Goal: Download file/media

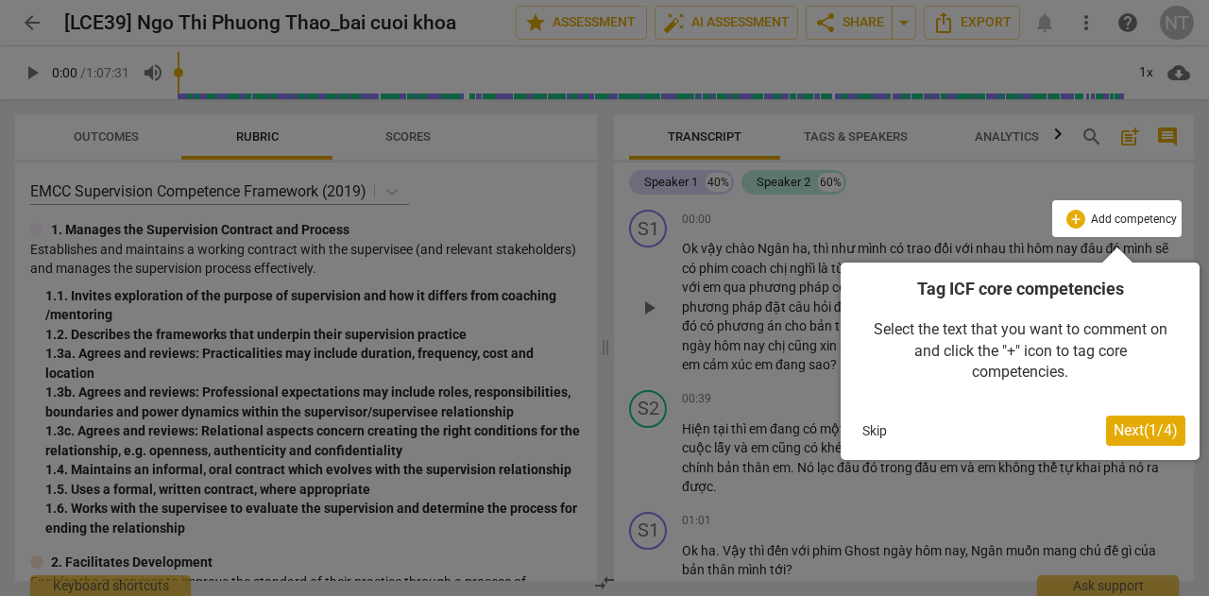
click at [1133, 432] on span "Next ( 1 / 4 )" at bounding box center [1145, 430] width 64 height 18
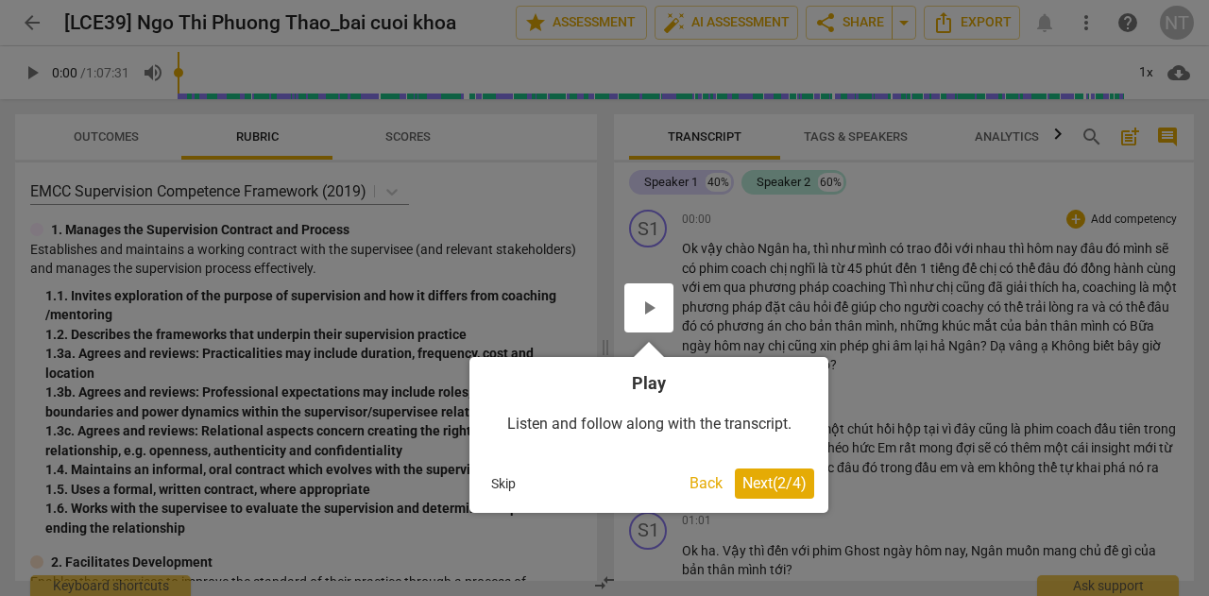
click at [772, 488] on span "Next ( 2 / 4 )" at bounding box center [774, 483] width 64 height 18
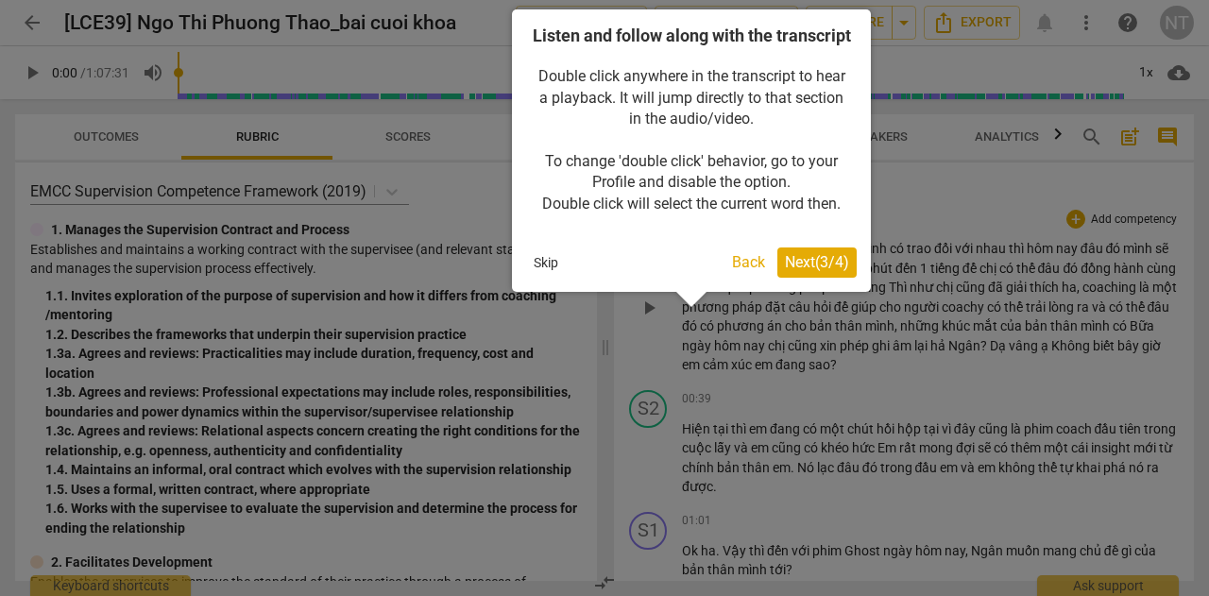
click at [823, 271] on span "Next ( 3 / 4 )" at bounding box center [817, 262] width 64 height 18
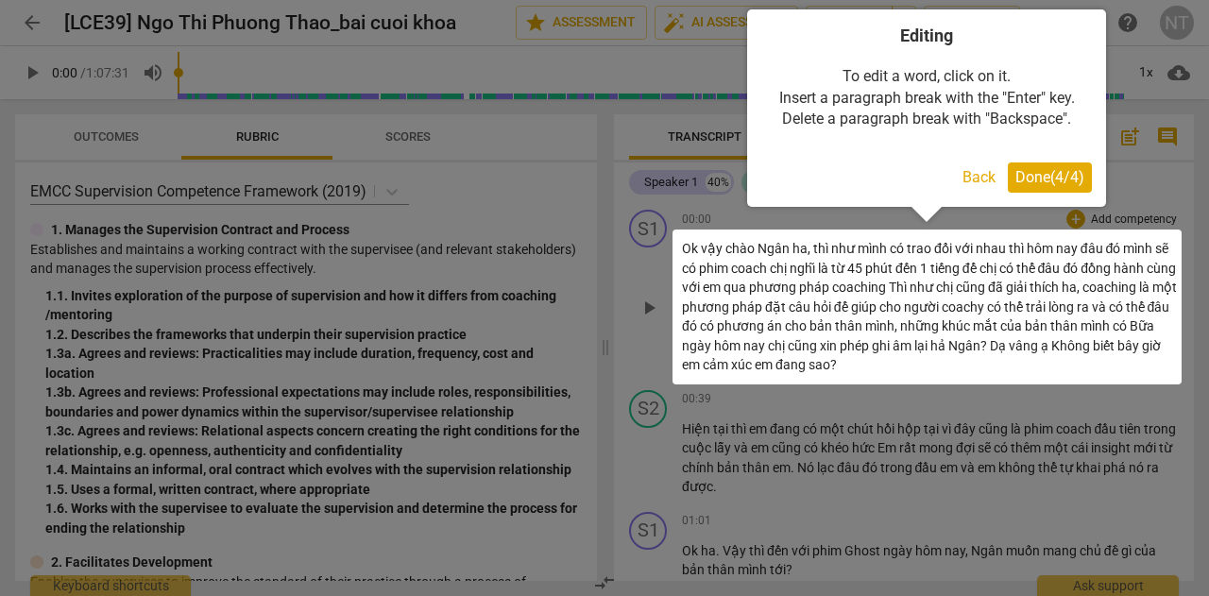
click at [1053, 186] on span "Done ( 4 / 4 )" at bounding box center [1049, 177] width 69 height 18
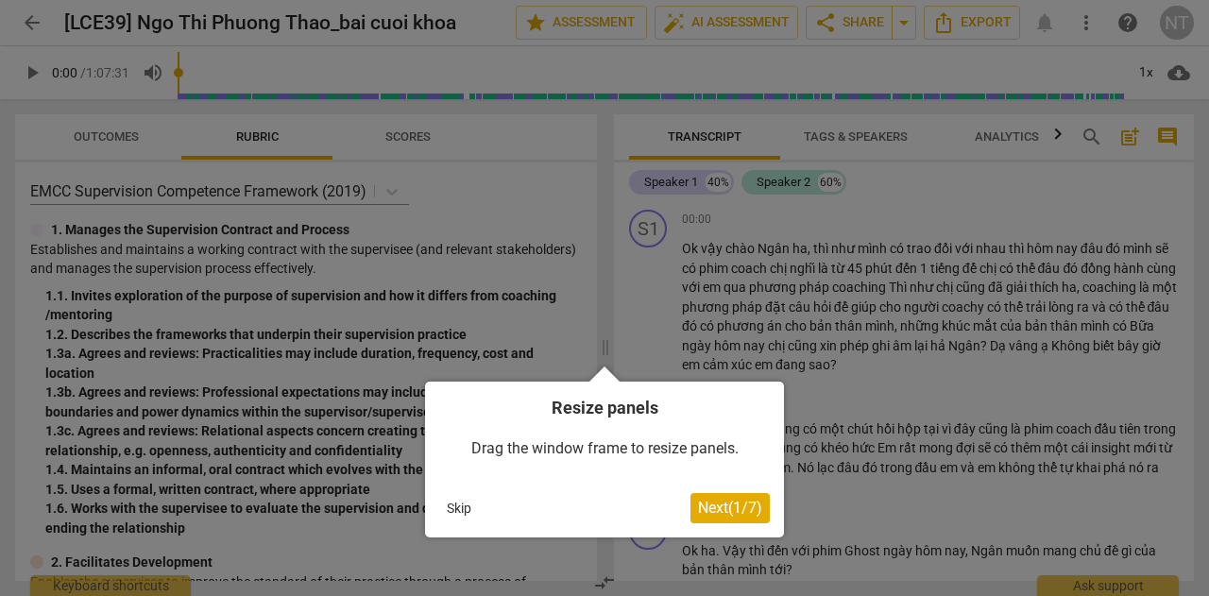
click at [746, 511] on span "Next ( 1 / 7 )" at bounding box center [730, 508] width 64 height 18
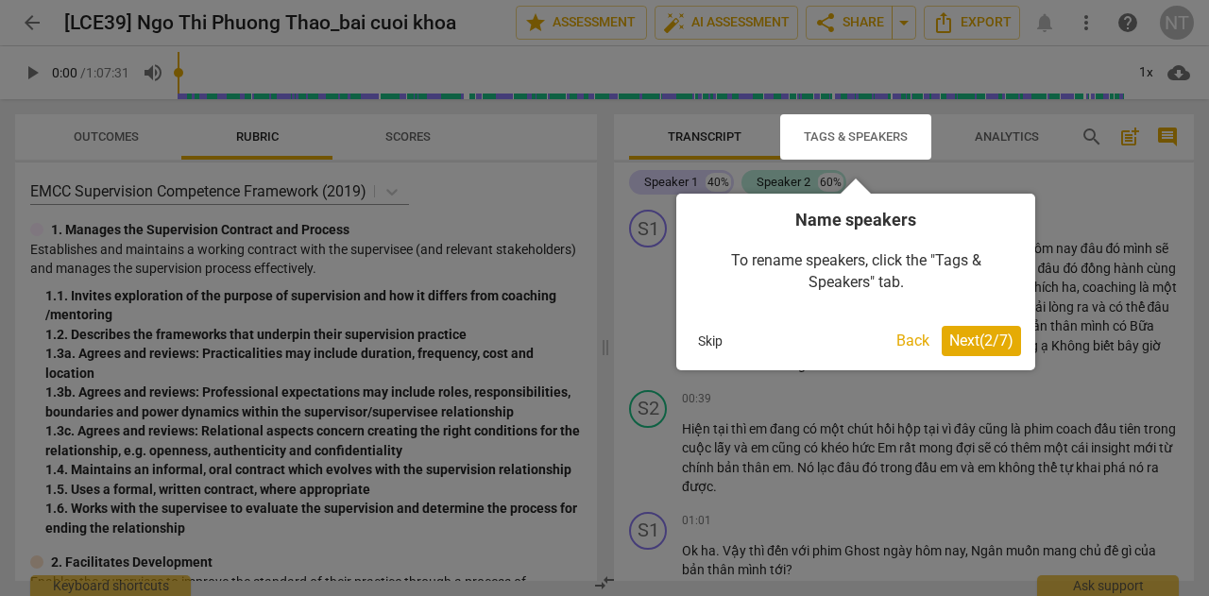
click at [968, 333] on span "Next ( 2 / 7 )" at bounding box center [981, 340] width 64 height 18
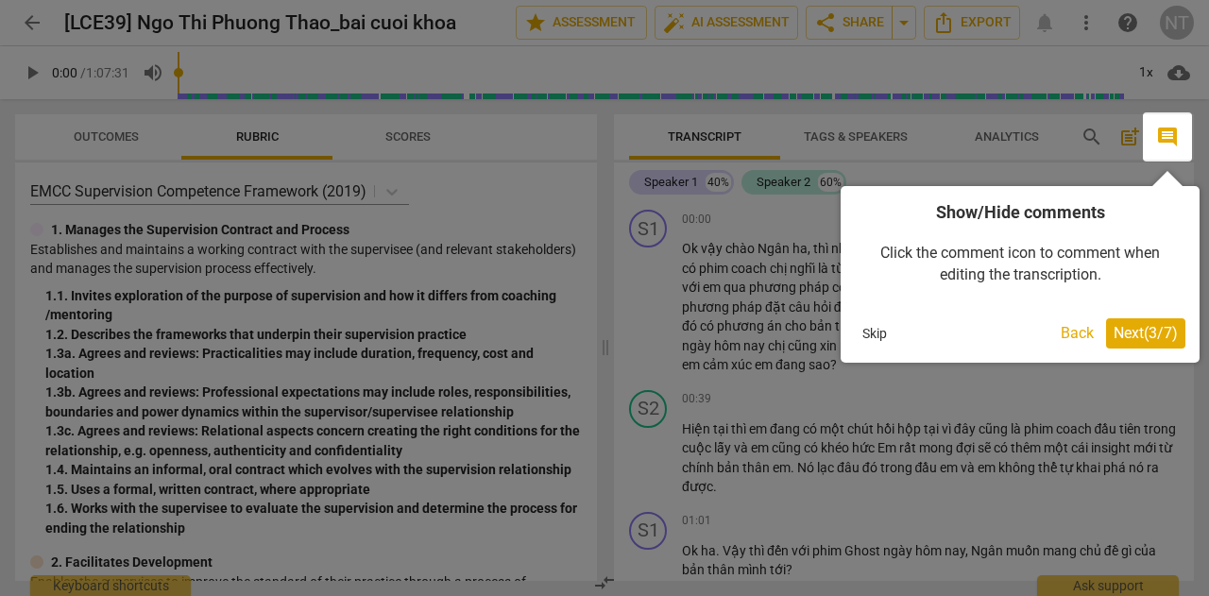
click at [1127, 329] on span "Next ( 3 / 7 )" at bounding box center [1145, 333] width 64 height 18
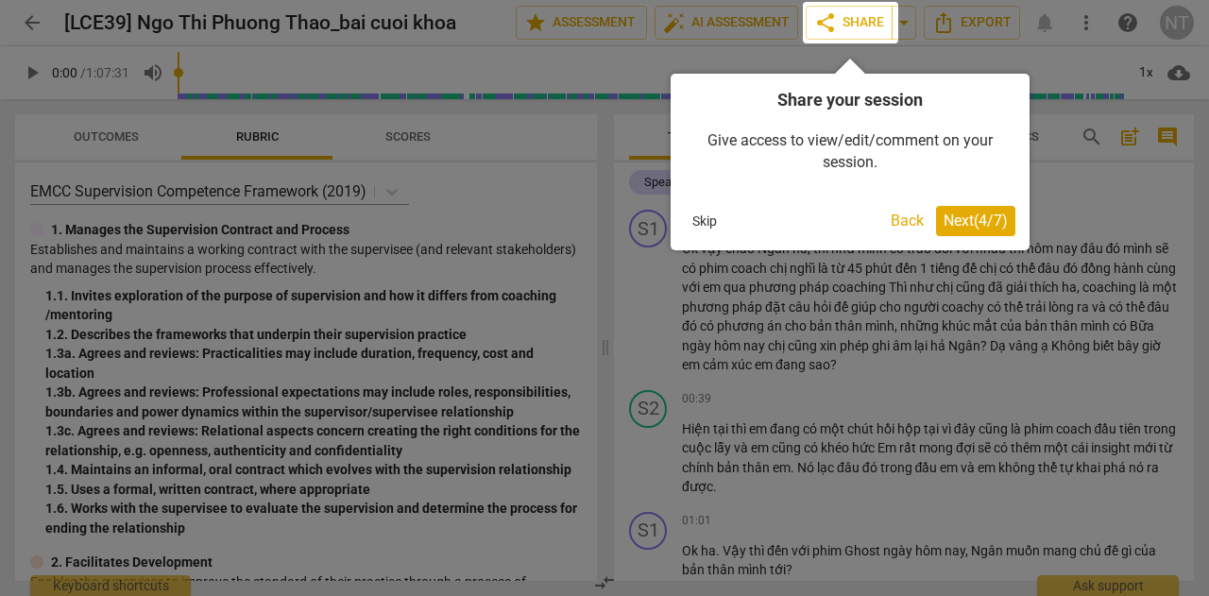
click at [996, 214] on span "Next ( 4 / 7 )" at bounding box center [975, 221] width 64 height 18
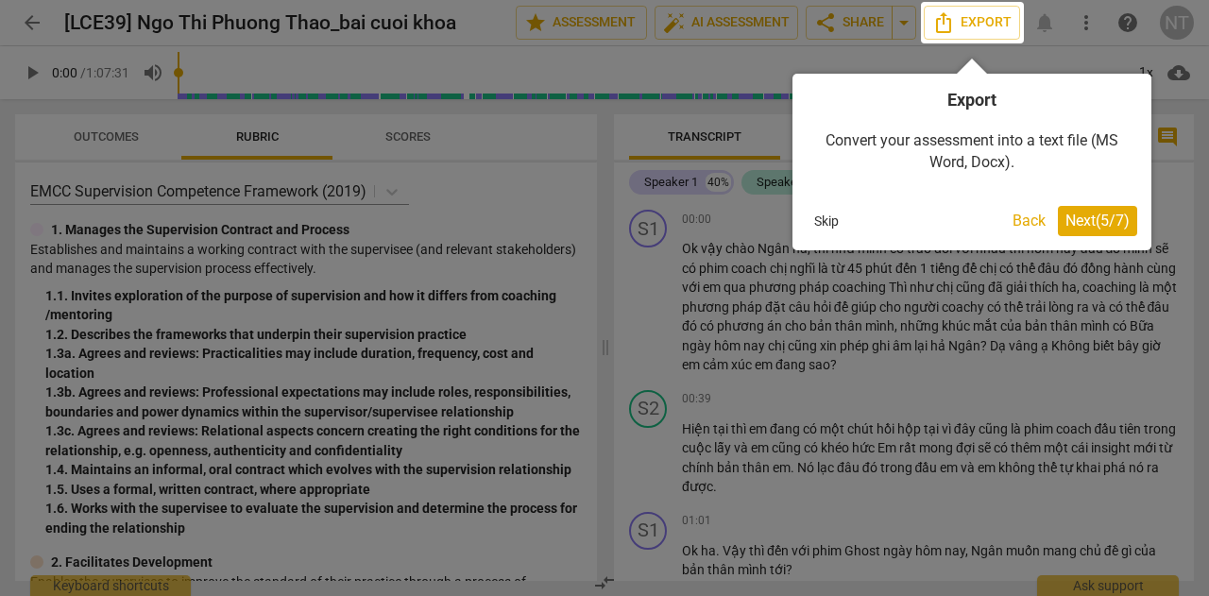
click at [1106, 222] on span "Next ( 5 / 7 )" at bounding box center [1097, 221] width 64 height 18
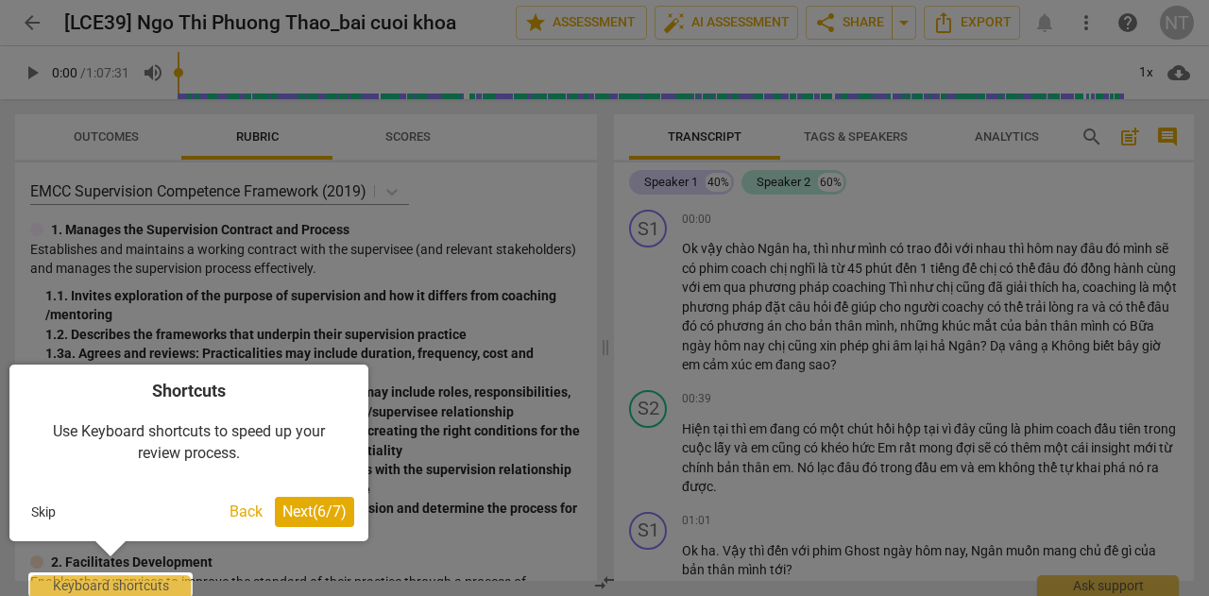
click at [333, 507] on span "Next ( 6 / 7 )" at bounding box center [314, 511] width 64 height 18
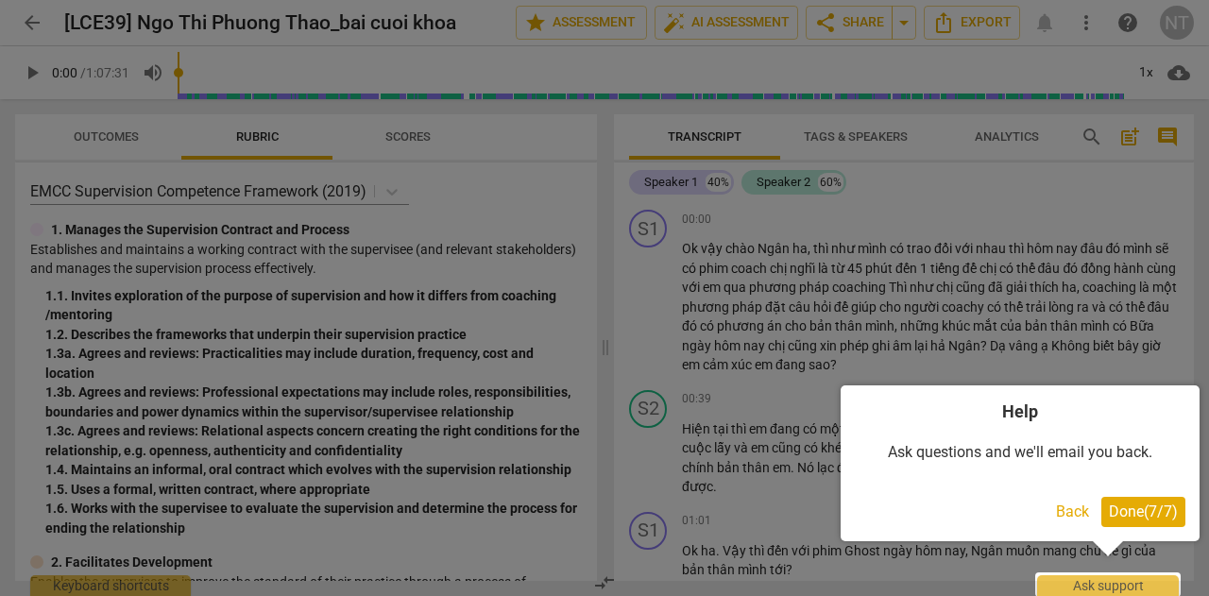
click at [1137, 511] on span "Done ( 7 / 7 )" at bounding box center [1143, 511] width 69 height 18
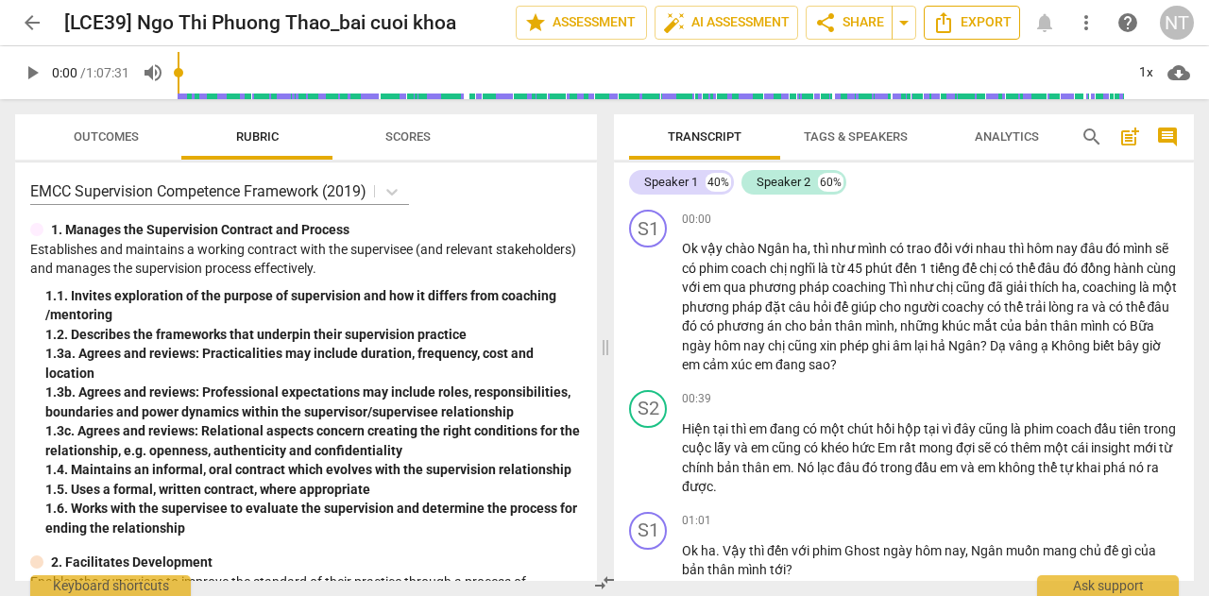
click at [981, 32] on span "Export" at bounding box center [971, 22] width 79 height 23
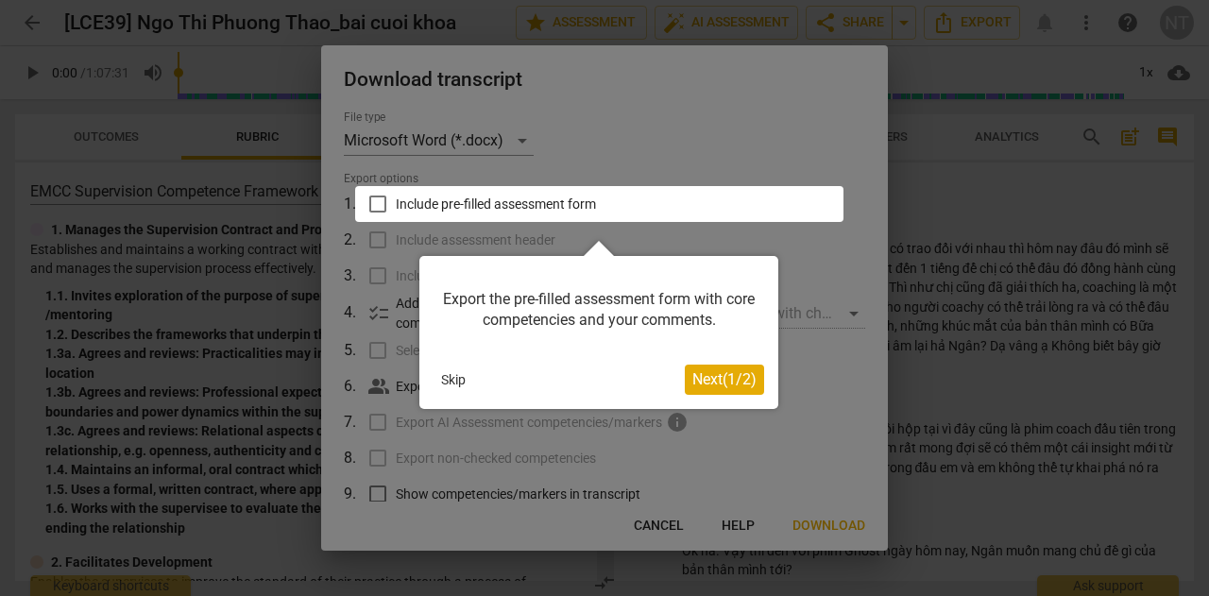
click at [728, 367] on button "Next ( 1 / 2 )" at bounding box center [724, 379] width 79 height 30
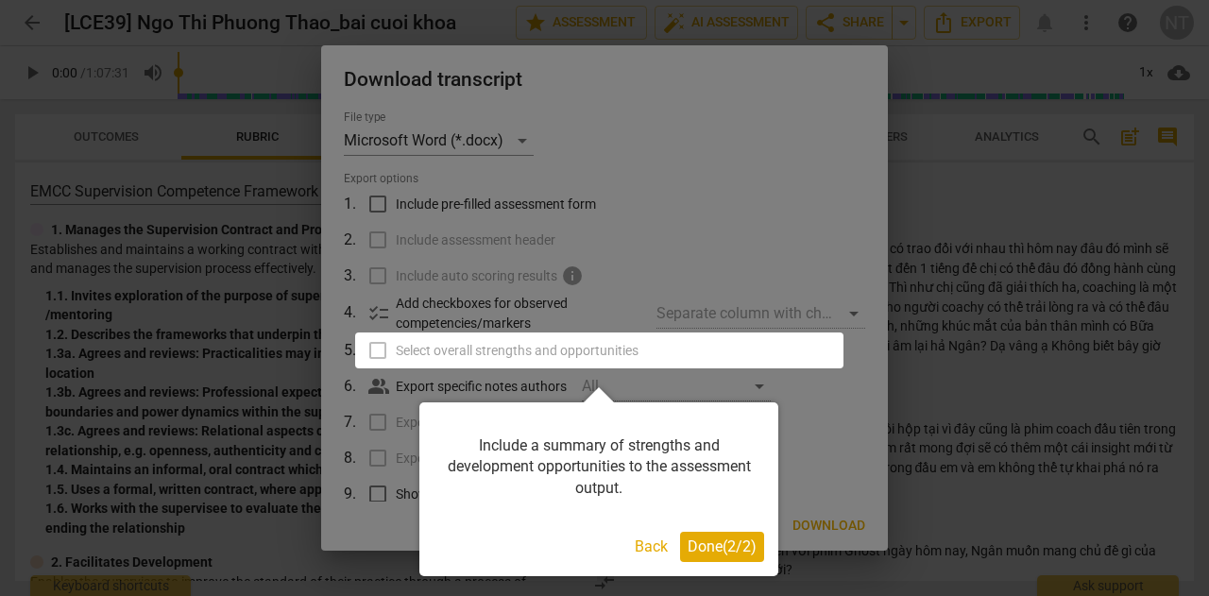
click at [731, 535] on button "Done ( 2 / 2 )" at bounding box center [722, 547] width 84 height 30
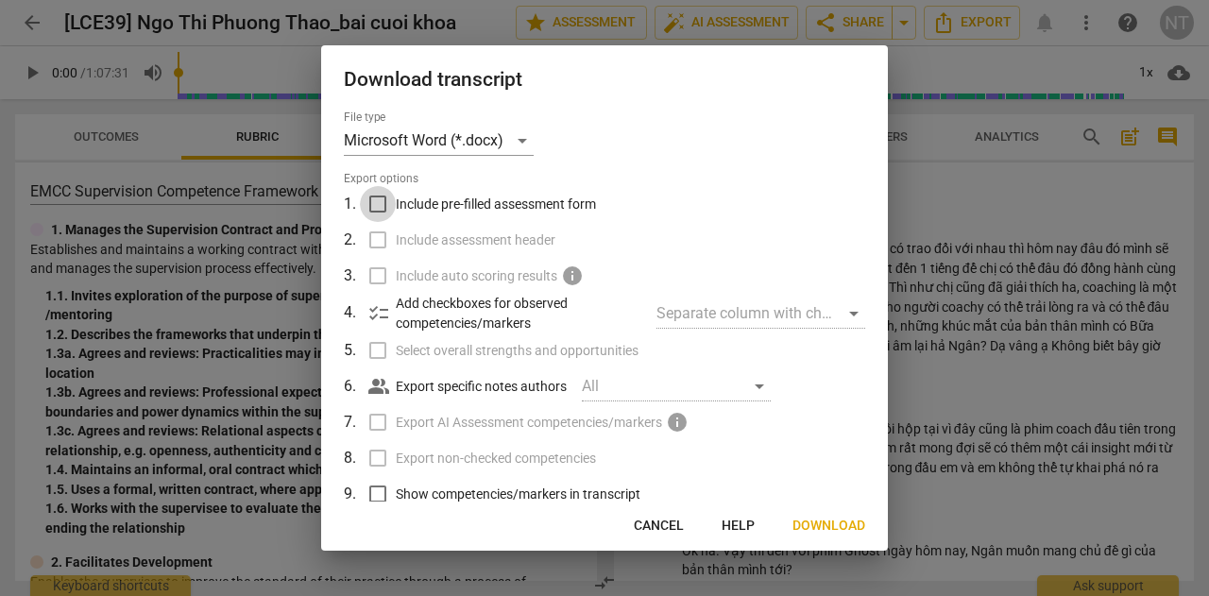
click at [380, 210] on input "Include pre-filled assessment form" at bounding box center [378, 204] width 36 height 36
checkbox input "true"
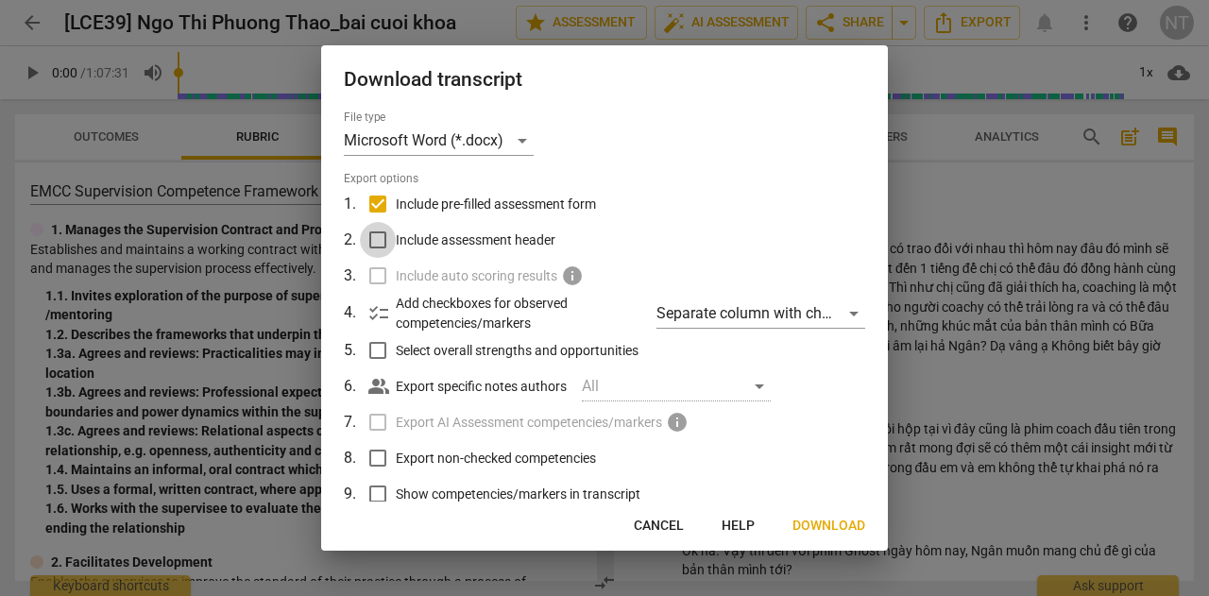
click at [375, 245] on input "Include assessment header" at bounding box center [378, 240] width 36 height 36
checkbox input "true"
click at [820, 312] on div "Separate column with check marks" at bounding box center [760, 313] width 209 height 30
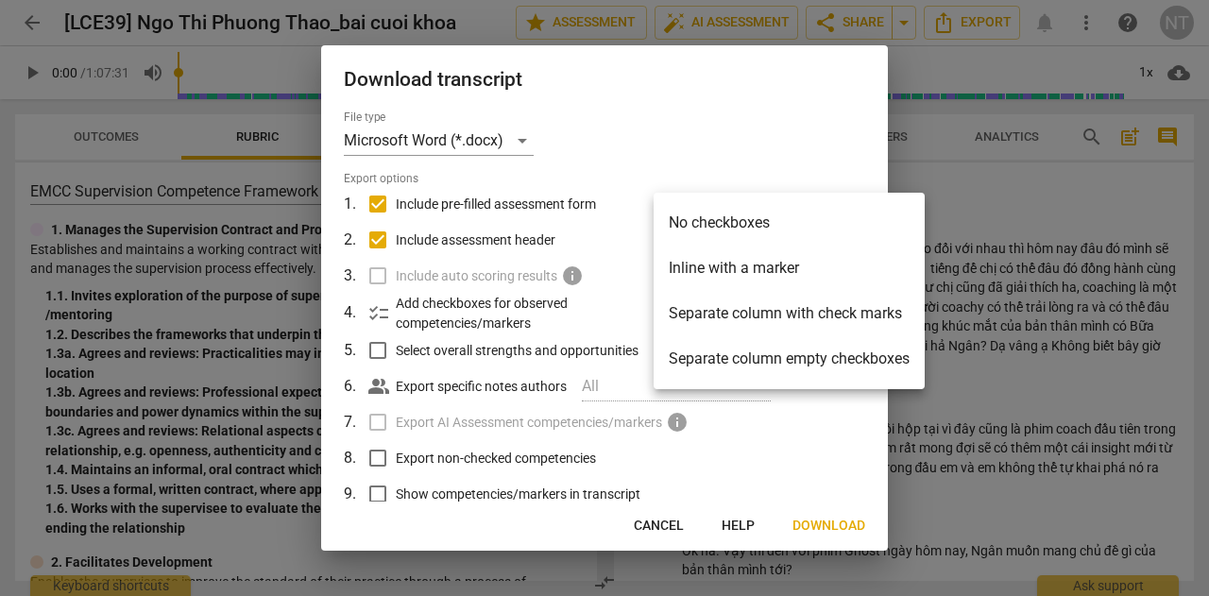
click at [818, 311] on li "Separate column with check marks" at bounding box center [788, 313] width 271 height 45
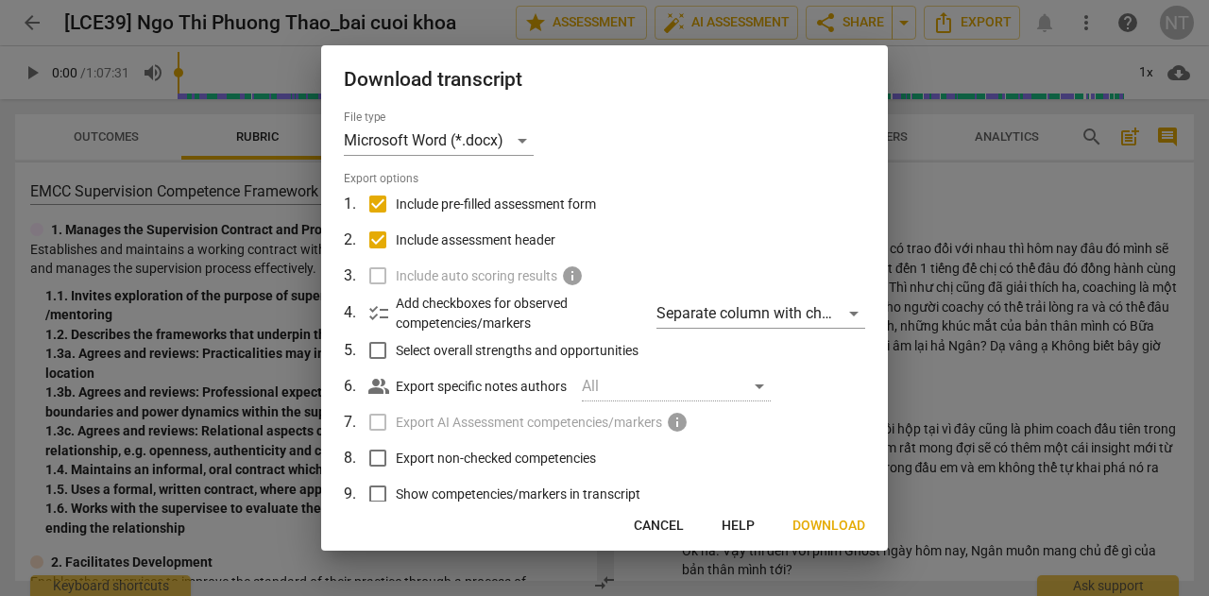
click at [759, 385] on div "All" at bounding box center [676, 386] width 189 height 30
click at [377, 347] on input "Select overall strengths and opportunities" at bounding box center [378, 350] width 36 height 36
checkbox input "true"
click at [372, 462] on input "Export non-checked competencies" at bounding box center [378, 458] width 36 height 36
checkbox input "true"
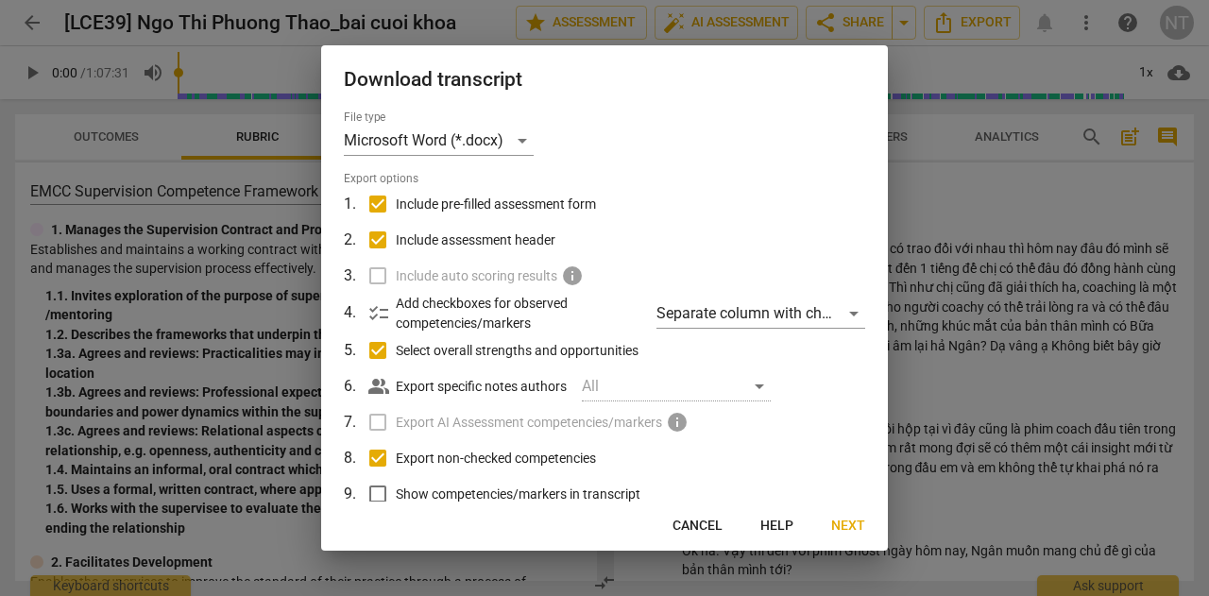
click at [370, 487] on input "Show competencies/markers in transcript" at bounding box center [378, 494] width 36 height 36
checkbox input "true"
click at [374, 272] on label "Include auto scoring results info" at bounding box center [602, 276] width 495 height 36
click at [526, 129] on div "Microsoft Word (*.docx)" at bounding box center [439, 141] width 190 height 30
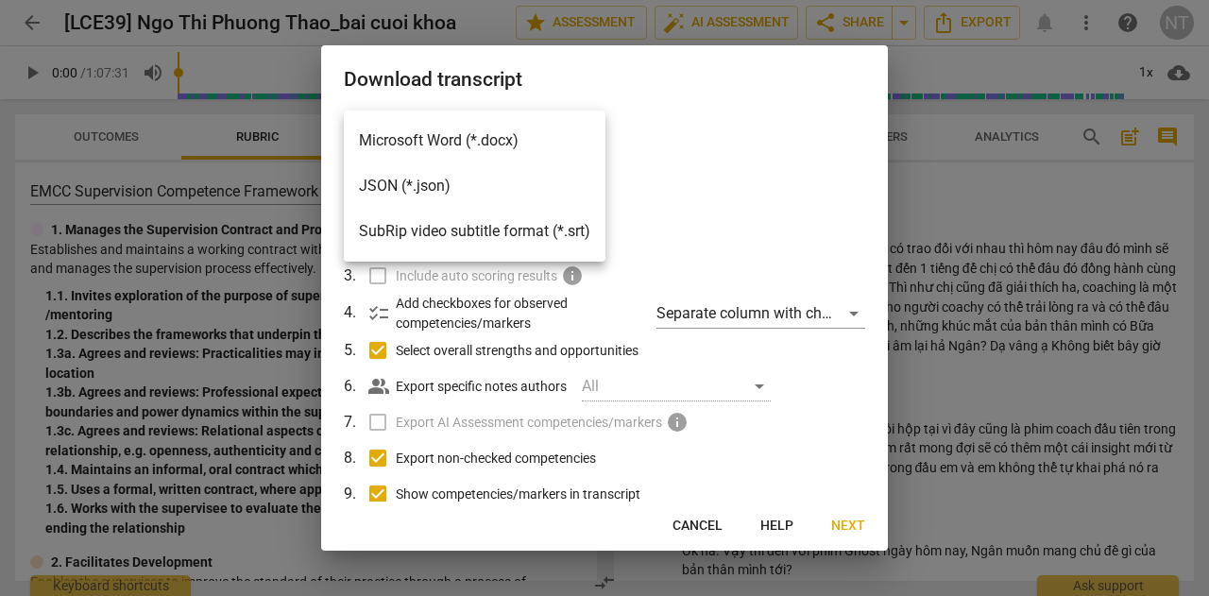
click at [444, 143] on li "Microsoft Word (*.docx)" at bounding box center [475, 140] width 262 height 45
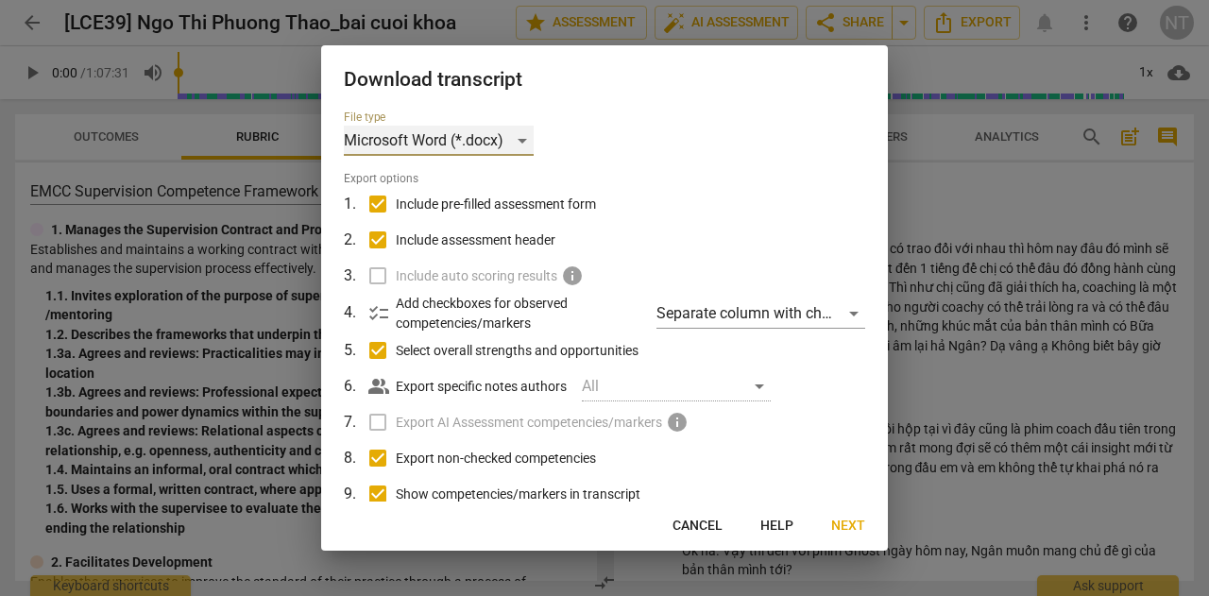
click at [524, 144] on div "Microsoft Word (*.docx)" at bounding box center [439, 141] width 190 height 30
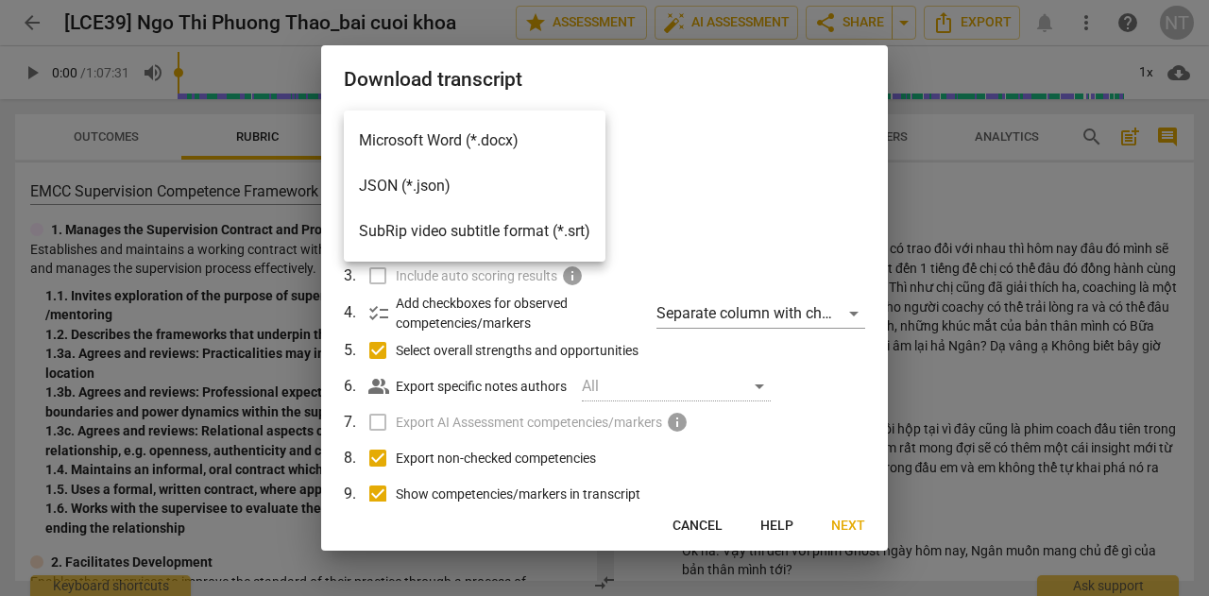
click at [472, 140] on li "Microsoft Word (*.docx)" at bounding box center [475, 140] width 262 height 45
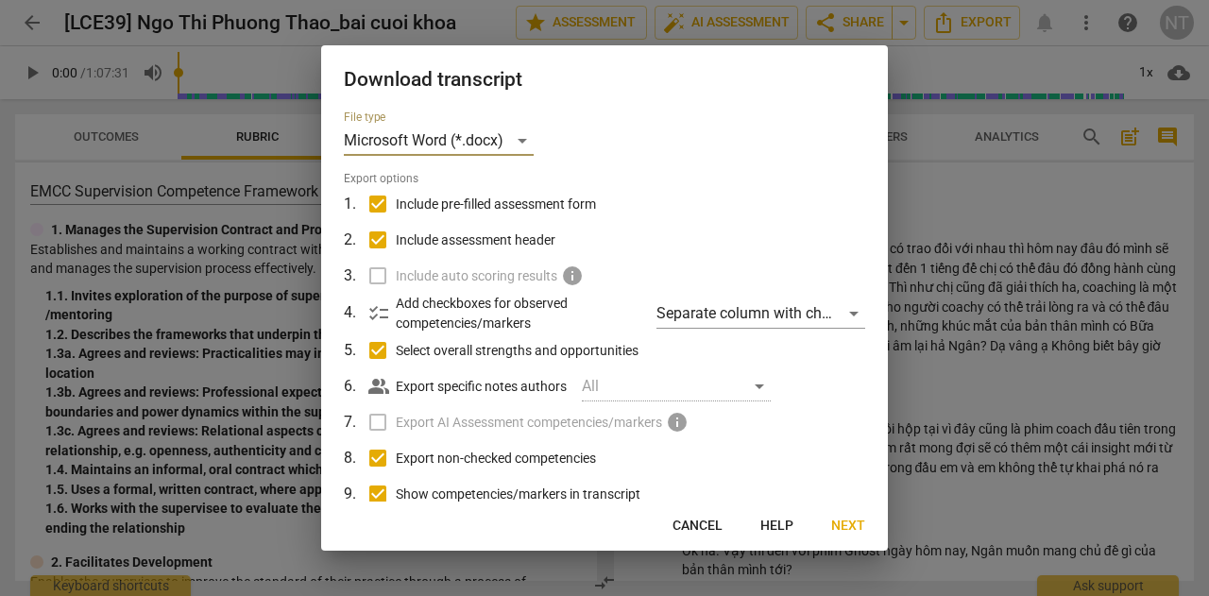
click at [833, 527] on span "Next" at bounding box center [848, 526] width 34 height 19
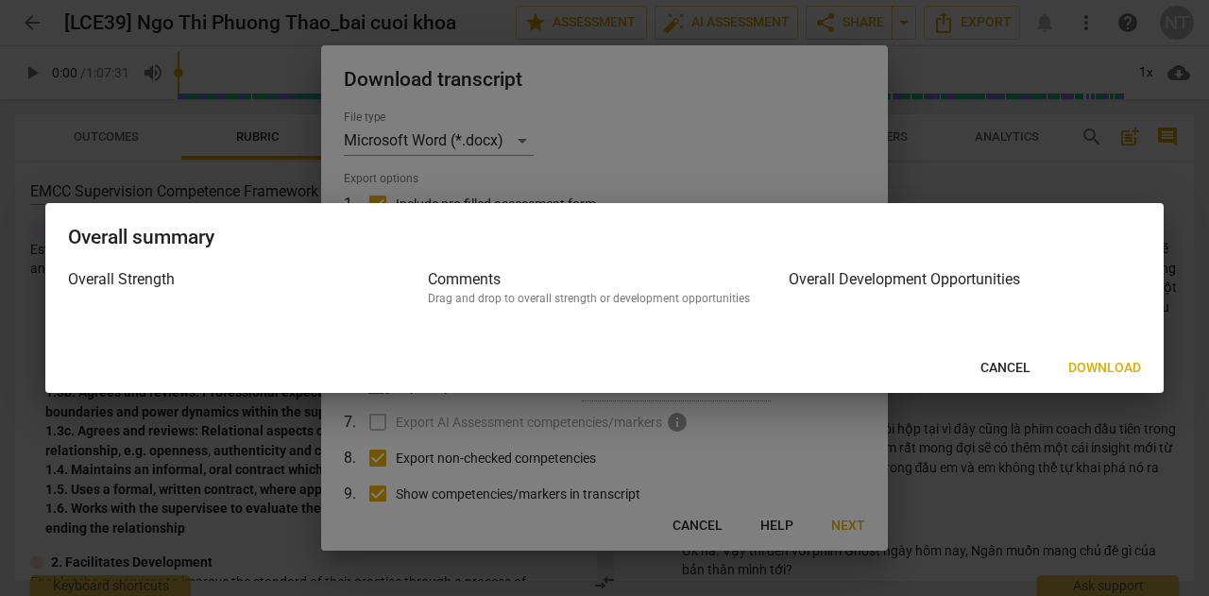
click at [1089, 369] on span "Download" at bounding box center [1104, 368] width 73 height 19
